Goal: Check status: Check status

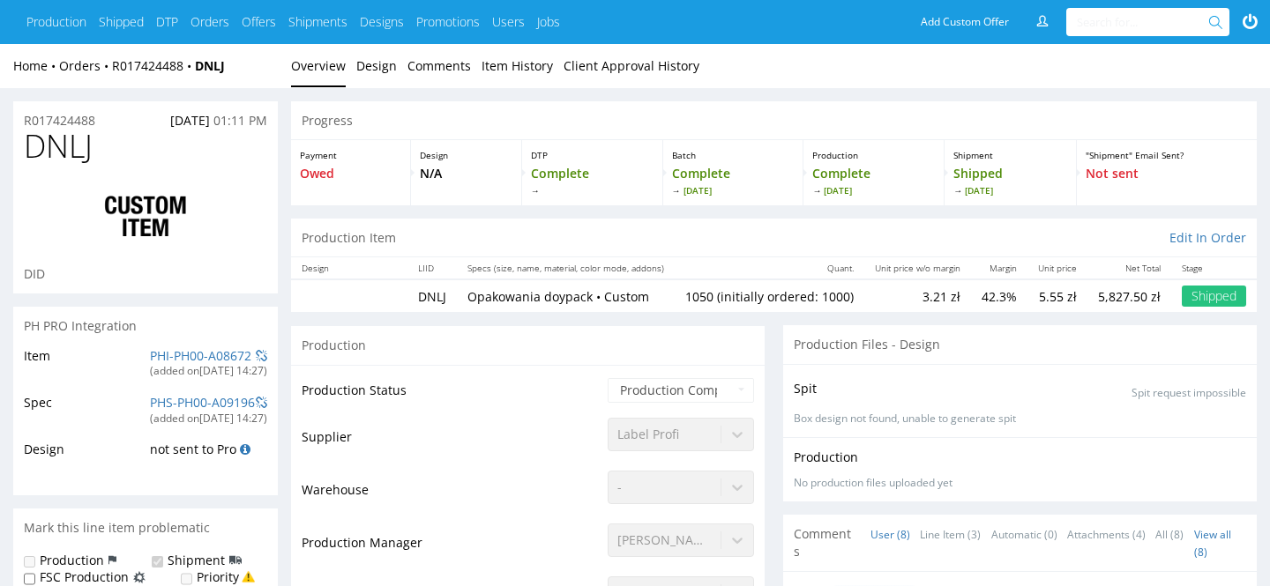
scroll to position [468, 0]
drag, startPoint x: 236, startPoint y: 67, endPoint x: 199, endPoint y: 71, distance: 37.2
click at [199, 71] on div "Home Orders R017424488 DNLJ" at bounding box center [145, 66] width 265 height 18
copy strong "DNLJ"
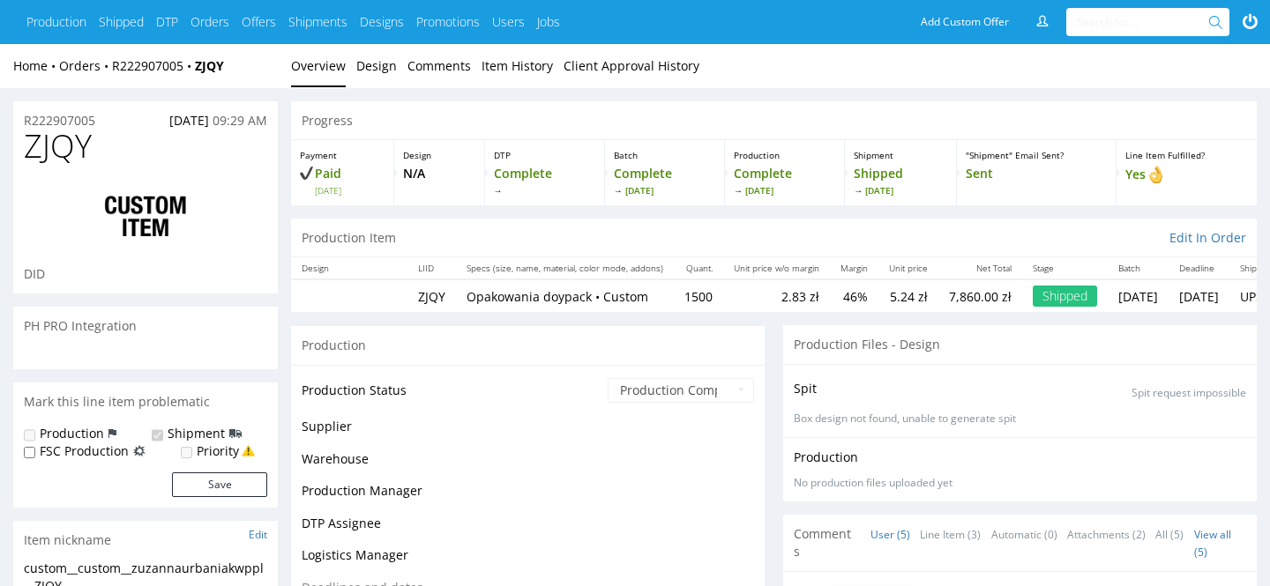
scroll to position [19, 0]
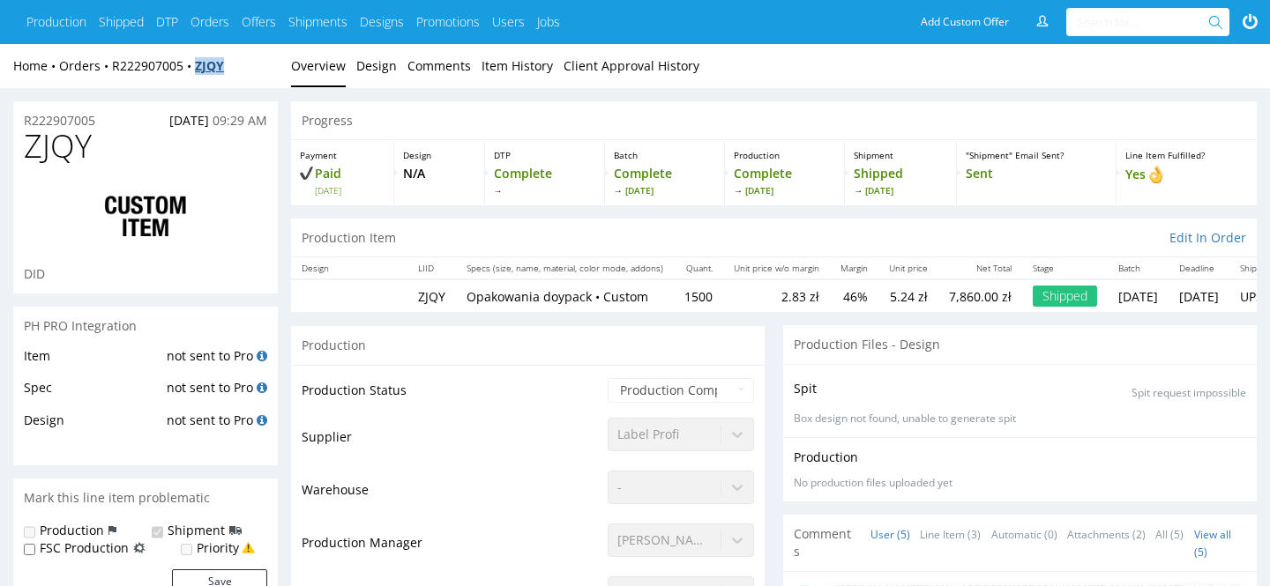
drag, startPoint x: 235, startPoint y: 68, endPoint x: 201, endPoint y: 68, distance: 33.5
click at [201, 68] on div "Home Orders R222907005 ZJQY" at bounding box center [145, 66] width 265 height 18
copy strong "ZJQY"
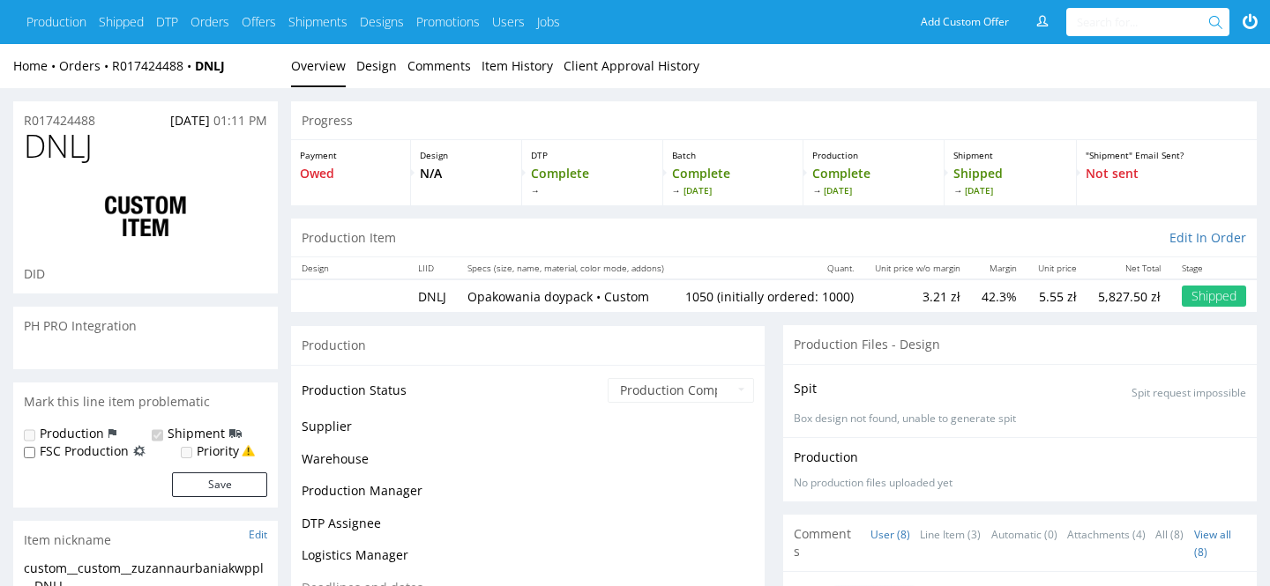
scroll to position [468, 0]
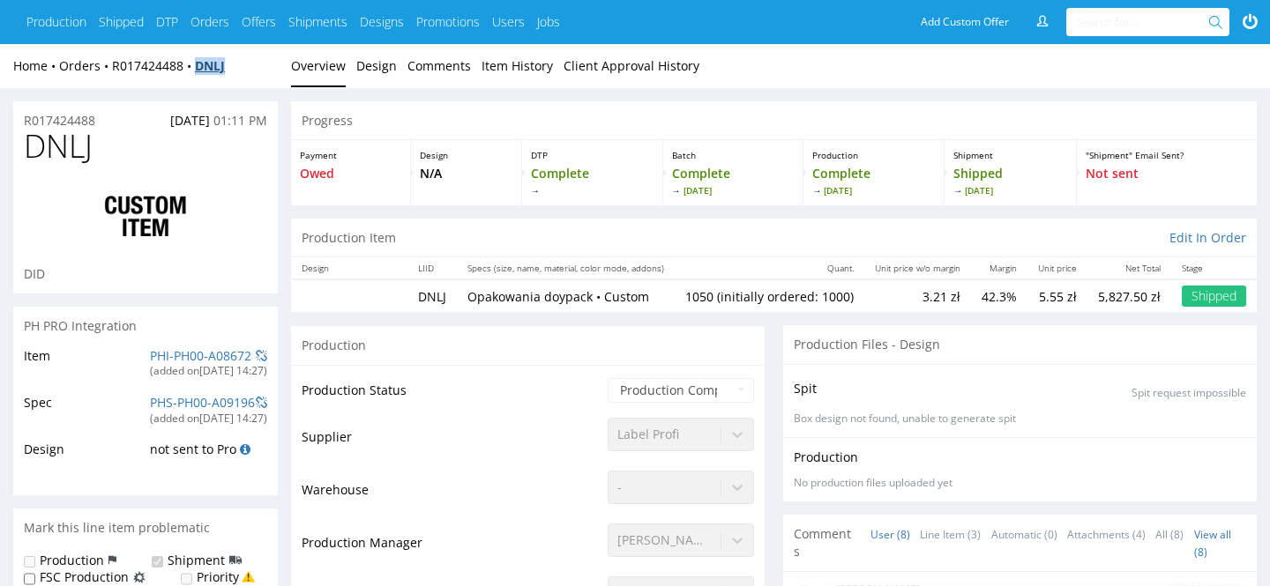
drag, startPoint x: 239, startPoint y: 70, endPoint x: 201, endPoint y: 71, distance: 37.9
click at [201, 71] on div "Home Orders R017424488 DNLJ" at bounding box center [145, 66] width 265 height 18
copy strong "DNLJ"
